Goal: Task Accomplishment & Management: Complete application form

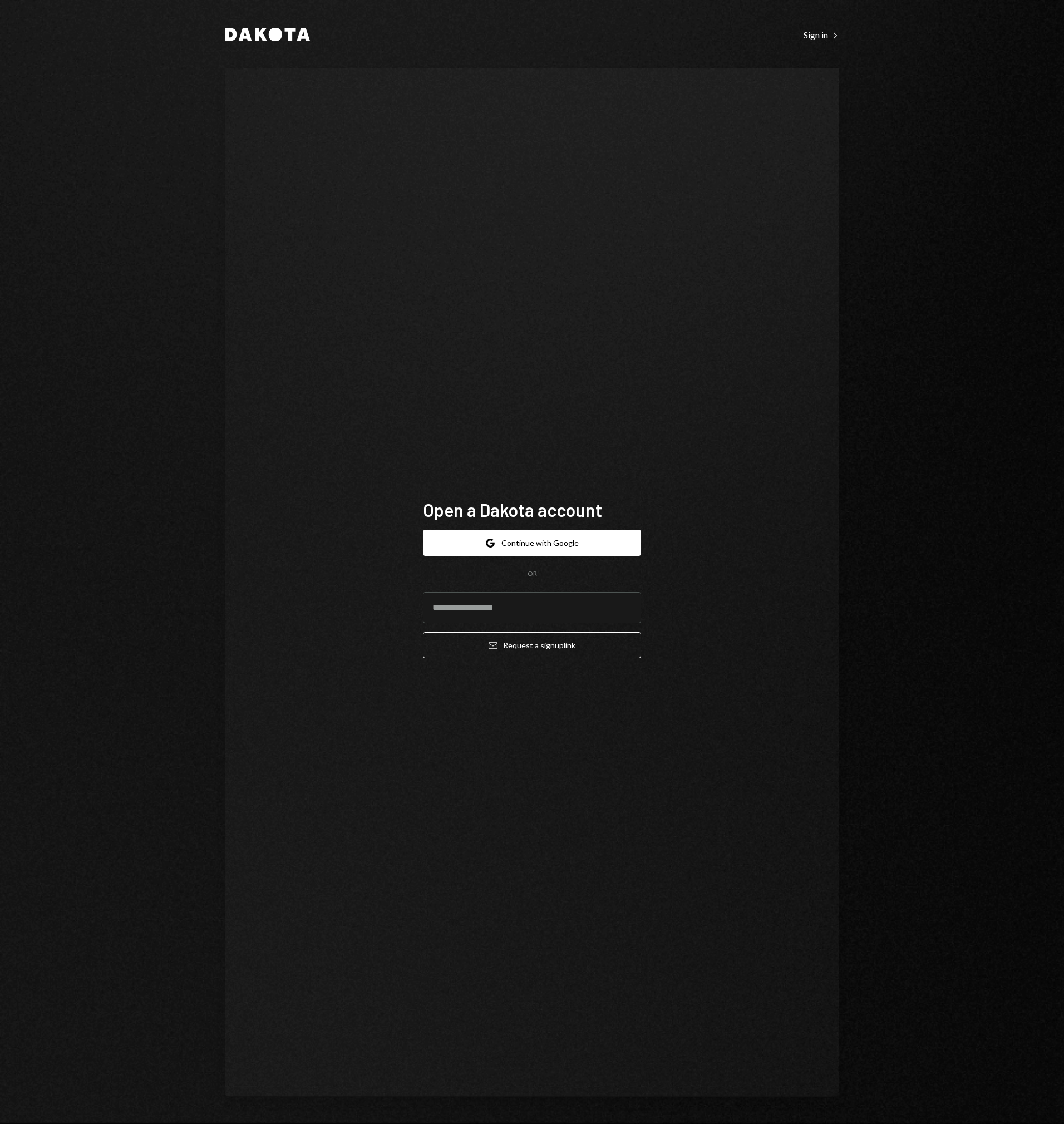
click at [443, 298] on div "Open a Dakota account Google Continue with Google OR Email Request a sign up li…" at bounding box center [531, 582] width 614 height 1028
click at [552, 611] on input "email" at bounding box center [532, 608] width 219 height 32
click at [543, 606] on input "email" at bounding box center [532, 608] width 219 height 32
click at [543, 609] on input "email" at bounding box center [532, 608] width 219 height 32
type input "**********"
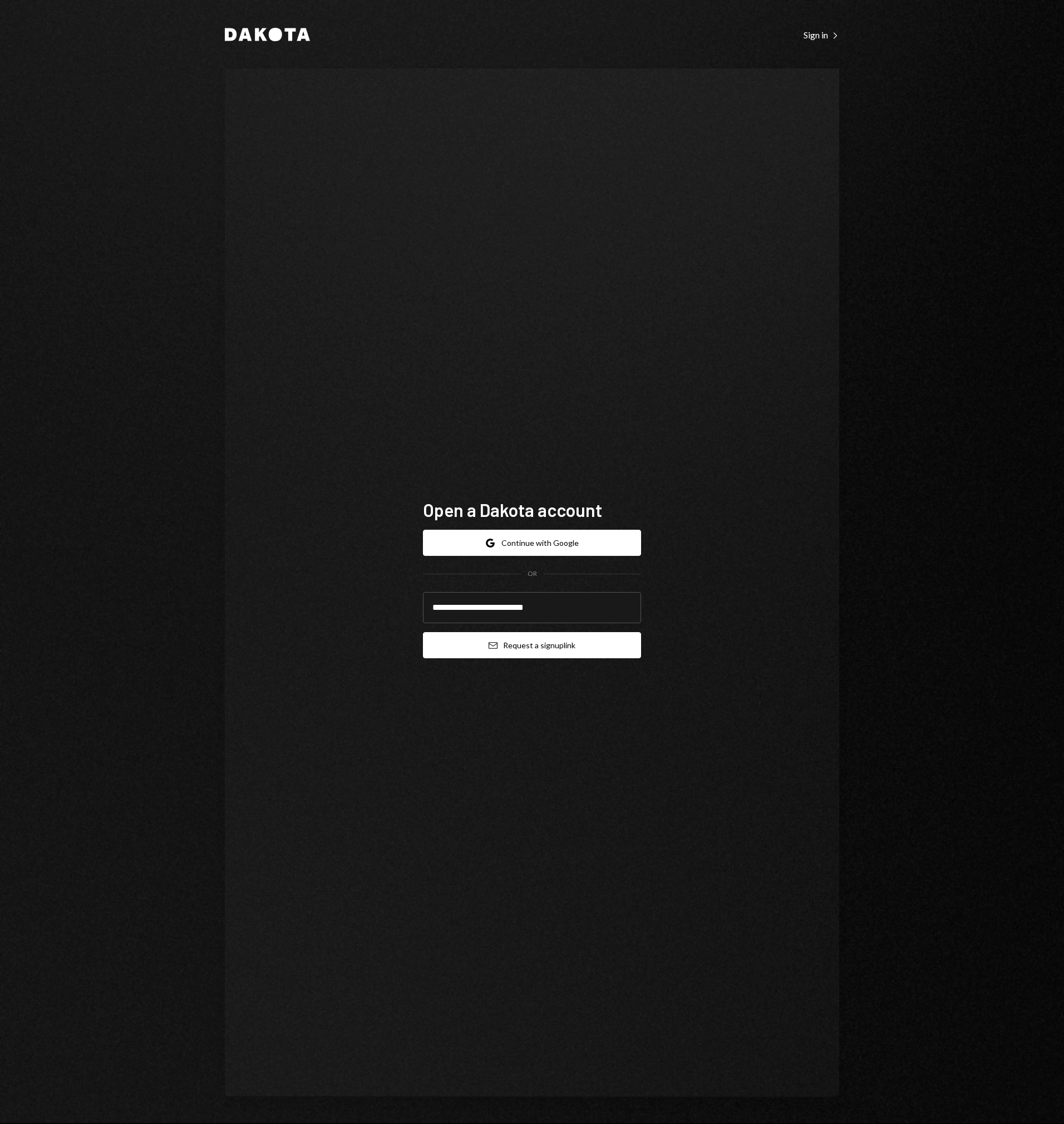
click at [545, 645] on button "Email Request a sign up link" at bounding box center [532, 645] width 219 height 26
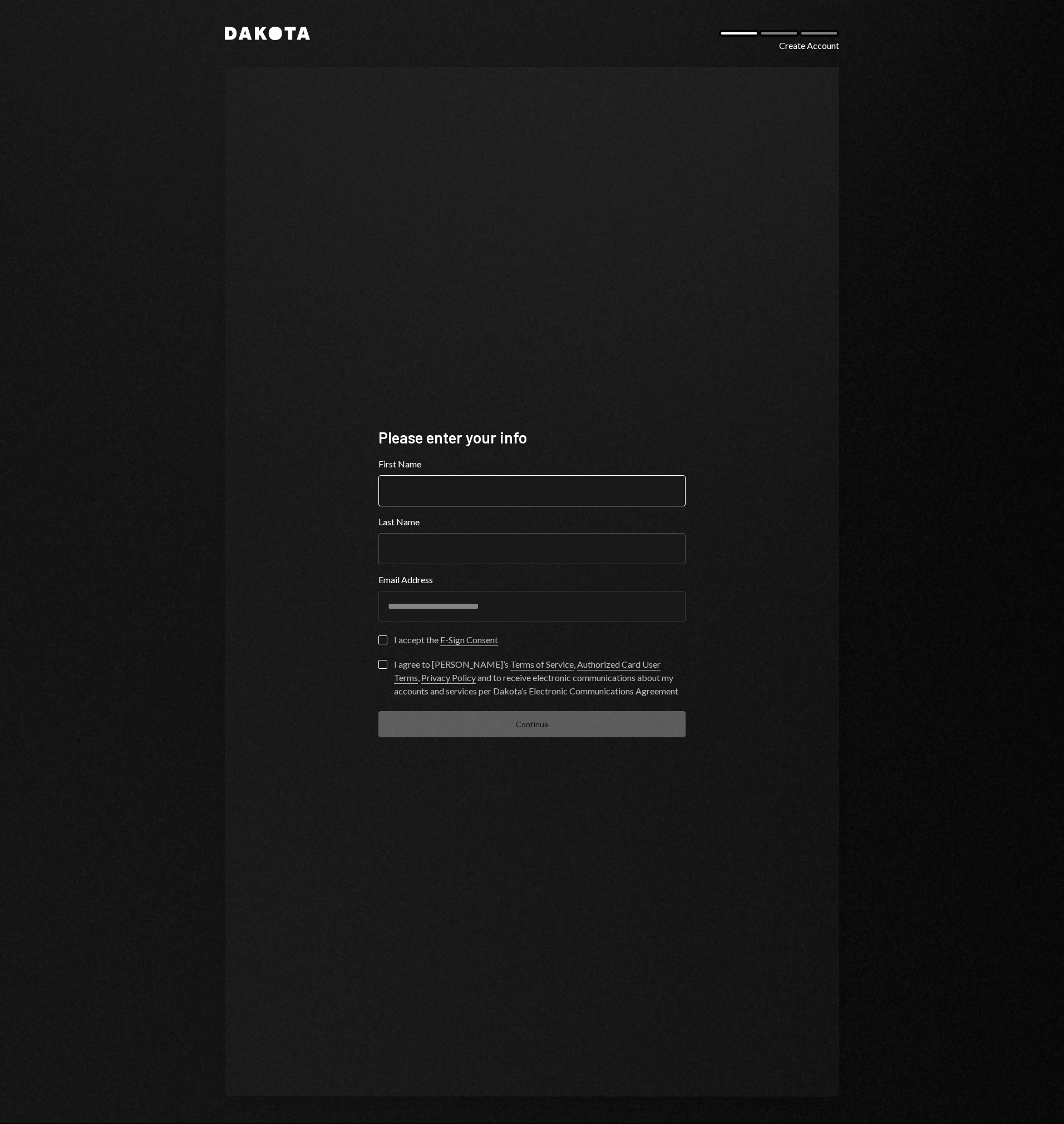
click at [424, 488] on input "First Name" at bounding box center [532, 491] width 308 height 32
click at [417, 495] on input "First Name" at bounding box center [532, 491] width 308 height 32
type input "*********"
type input "*******"
type button "on"
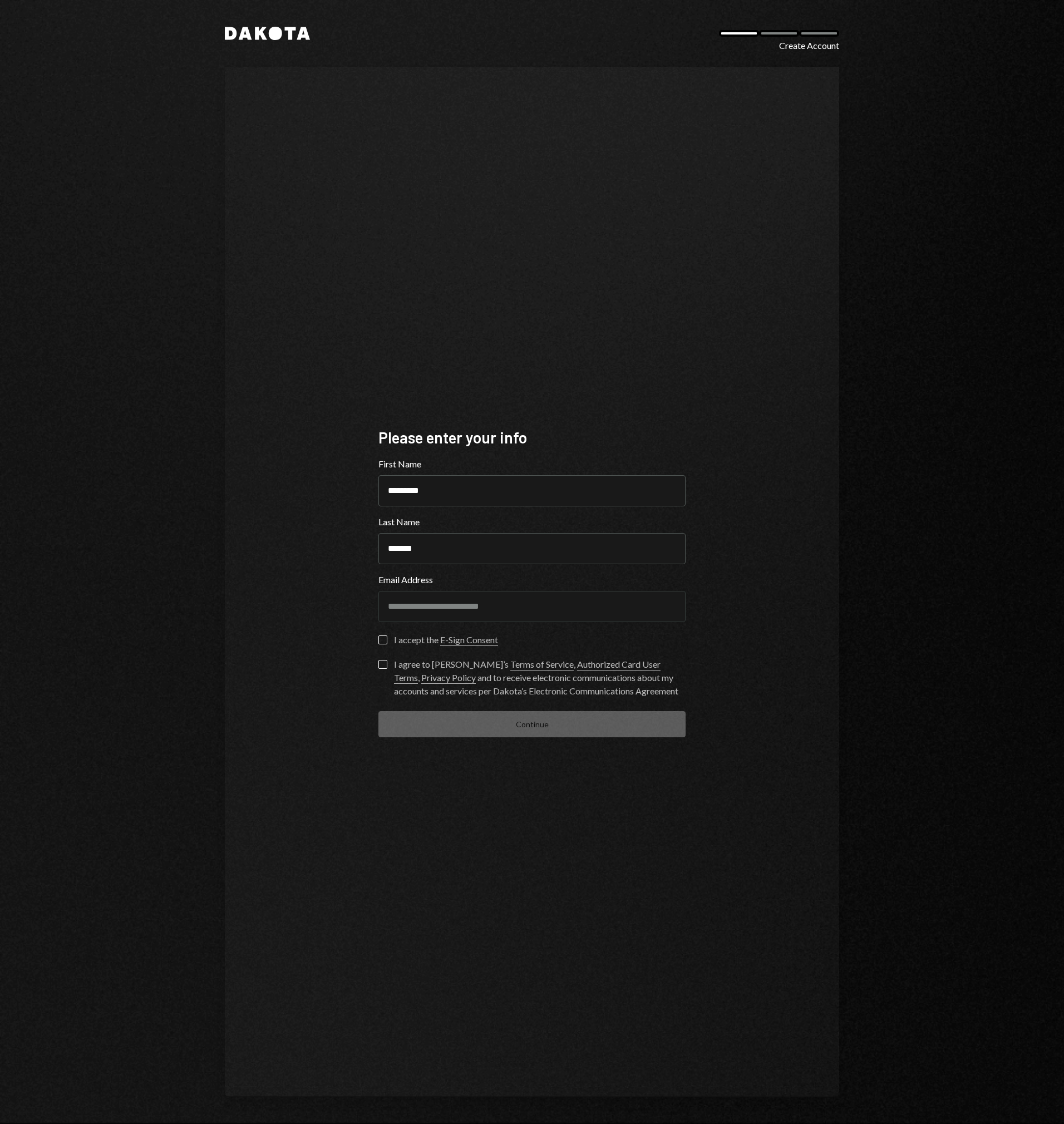
click at [382, 638] on button "on" at bounding box center [383, 640] width 9 height 9
click at [385, 659] on button "I agree to Dakota’s Terms of Service , Authorized Card User Terms , Privacy Pol…" at bounding box center [383, 663] width 9 height 9
click at [513, 712] on button "Continue" at bounding box center [532, 724] width 308 height 26
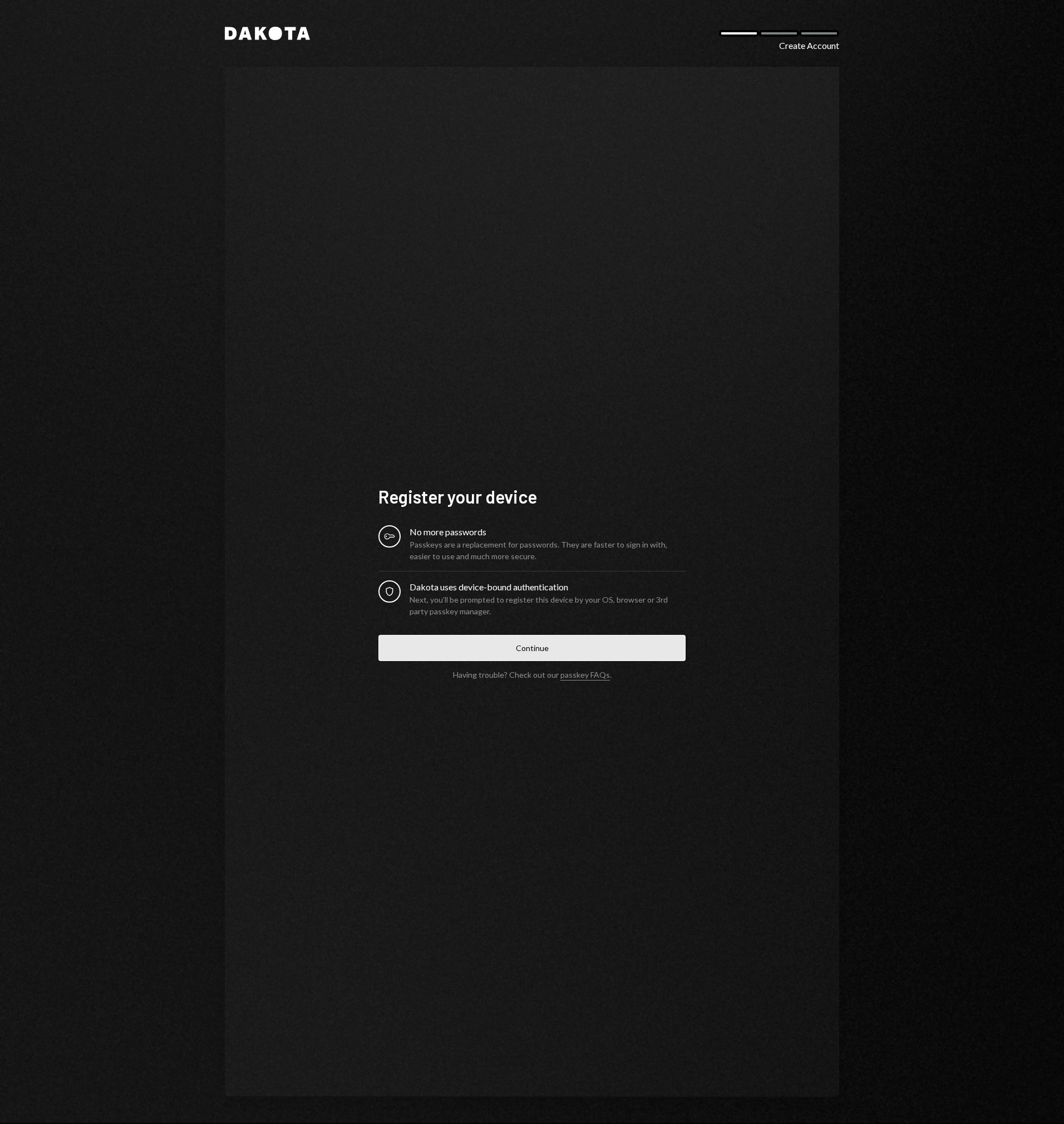
click at [540, 648] on button "Continue" at bounding box center [532, 648] width 308 height 26
click at [502, 598] on div "Next, you’ll be prompted to register this device by your OS, browser or 3rd par…" at bounding box center [547, 605] width 276 height 24
